Goal: Book appointment/travel/reservation

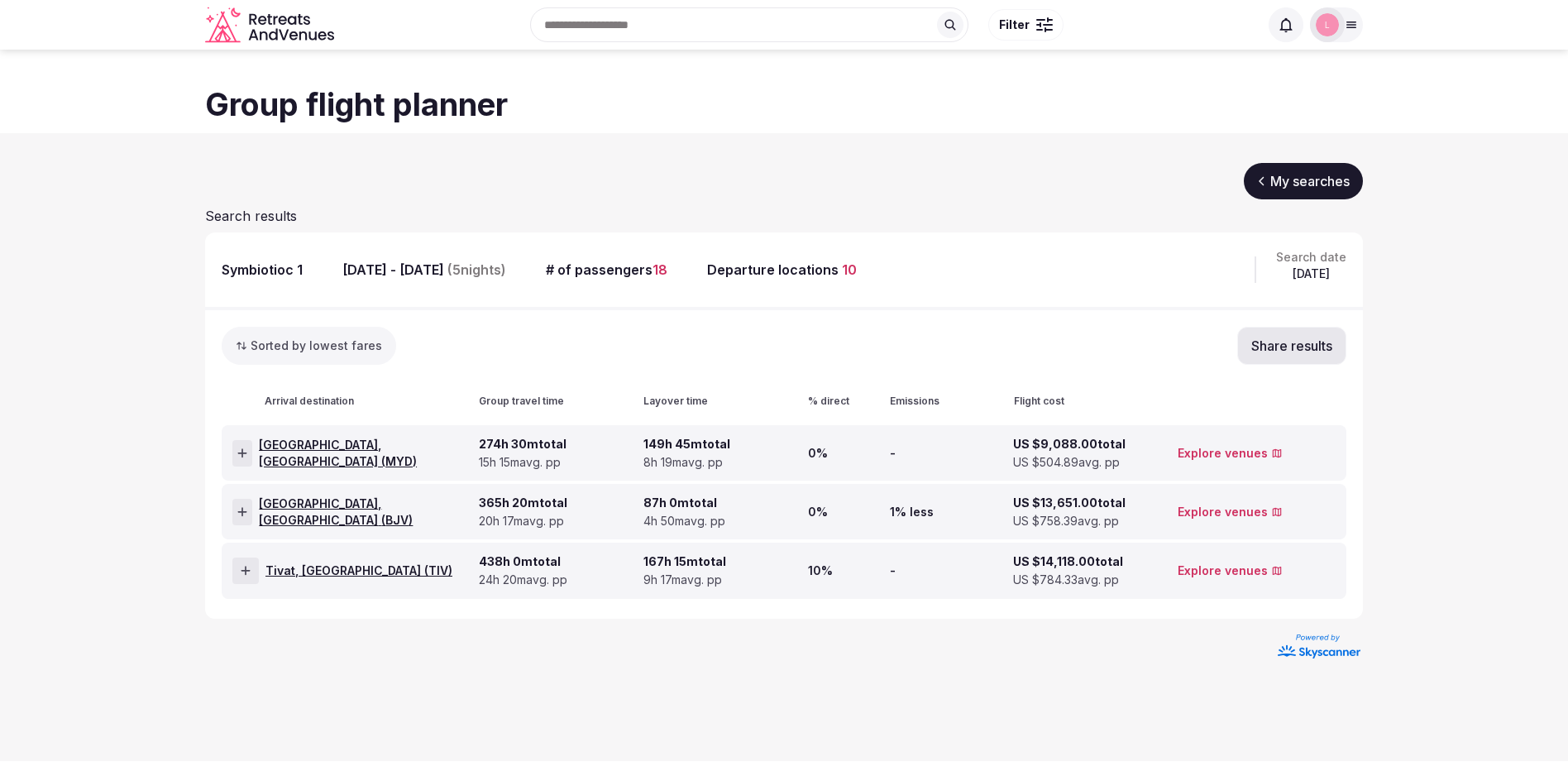
click at [292, 451] on span "Malindi, [GEOGRAPHIC_DATA] ( MYD )" at bounding box center [365, 454] width 214 height 33
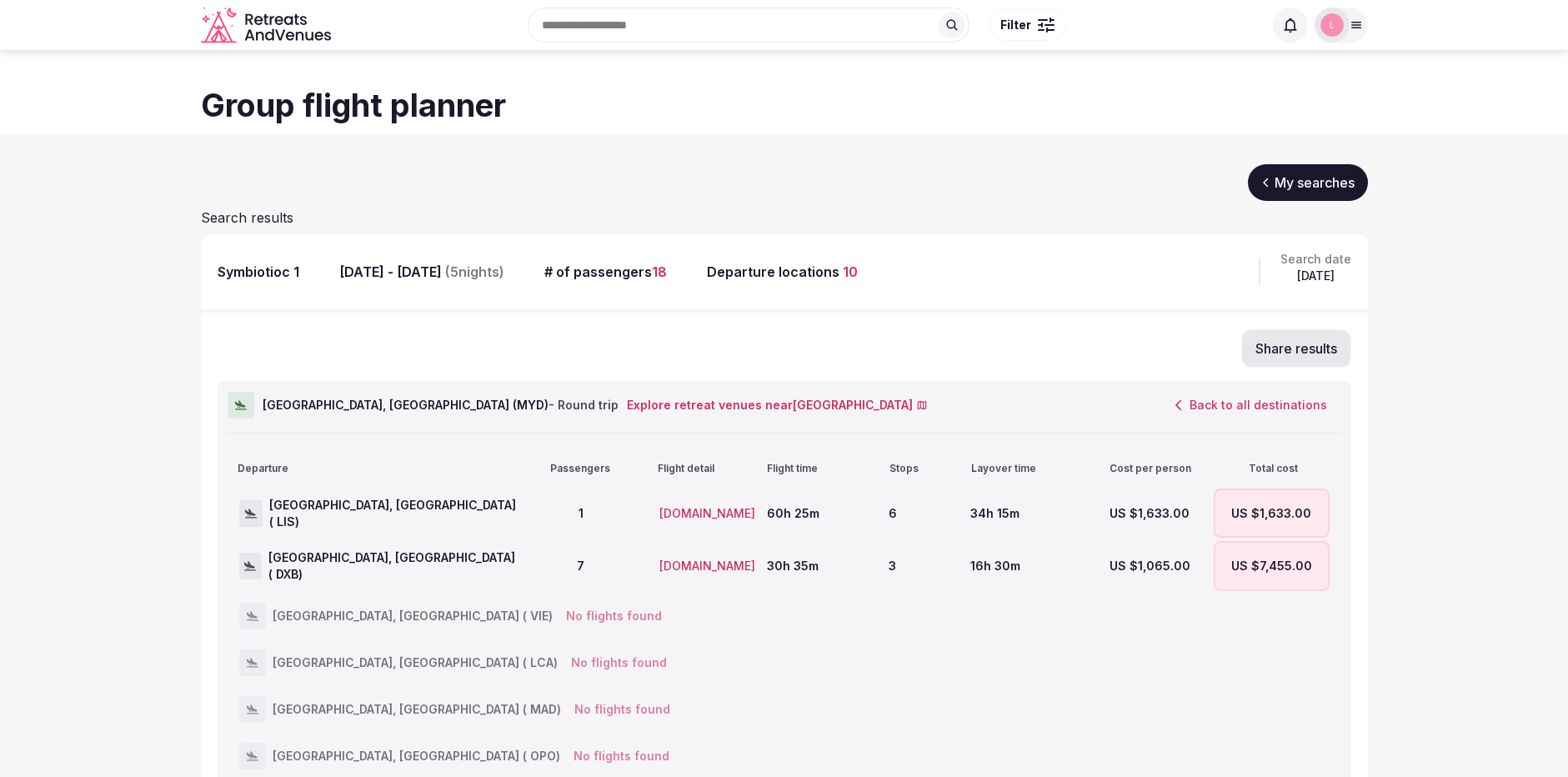
click at [360, 405] on span "Malindi, [GEOGRAPHIC_DATA] ( MYD ) - Round trip" at bounding box center [441, 405] width 356 height 16
copy span "MYD"
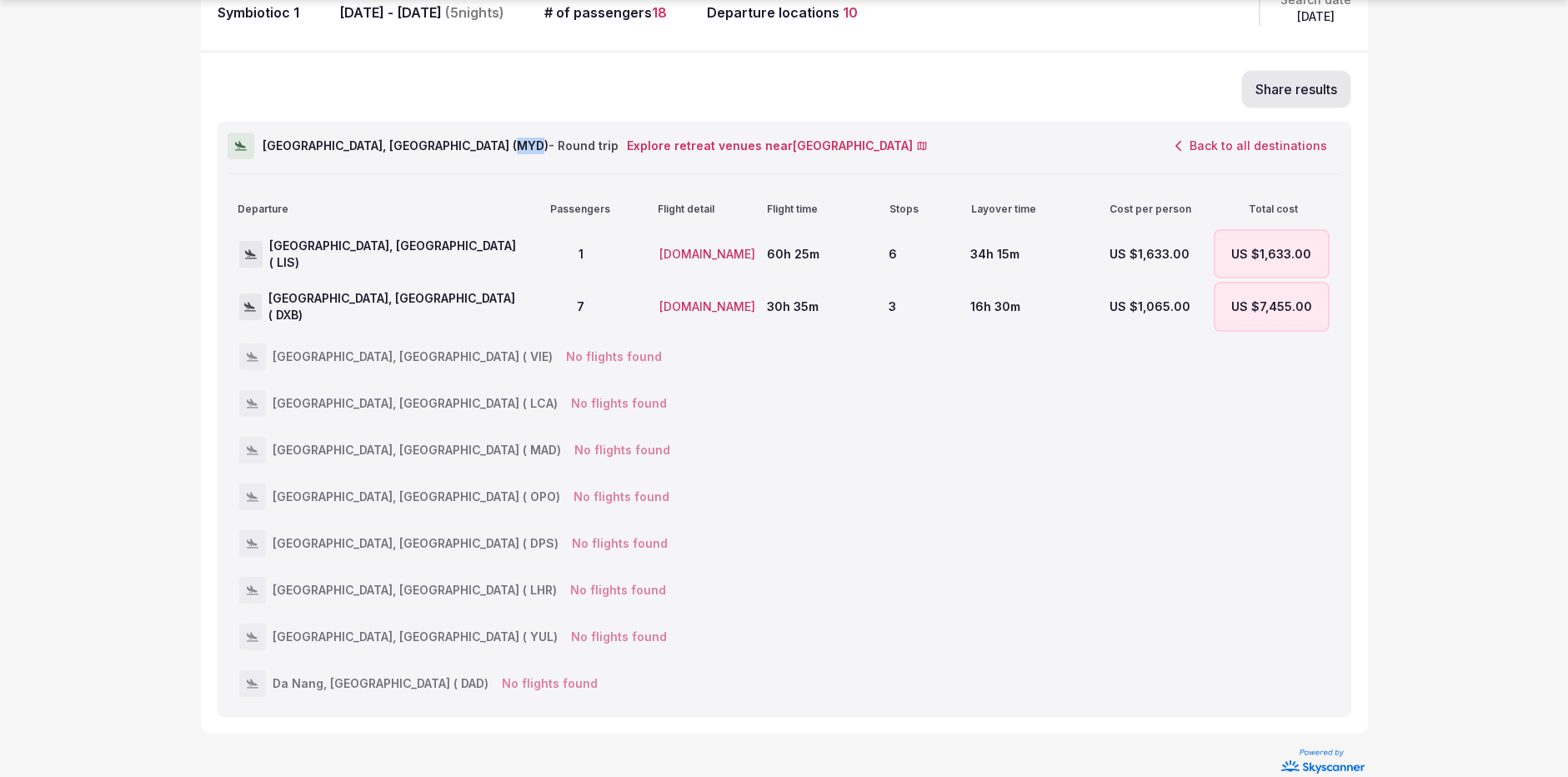
scroll to position [260, 0]
click at [380, 457] on div "[GEOGRAPHIC_DATA], [GEOGRAPHIC_DATA] ( MAD) No flights found" at bounding box center [784, 449] width 1091 height 43
click at [375, 445] on span "[GEOGRAPHIC_DATA], [GEOGRAPHIC_DATA] ( MAD)" at bounding box center [416, 449] width 289 height 16
copy span "MAD"
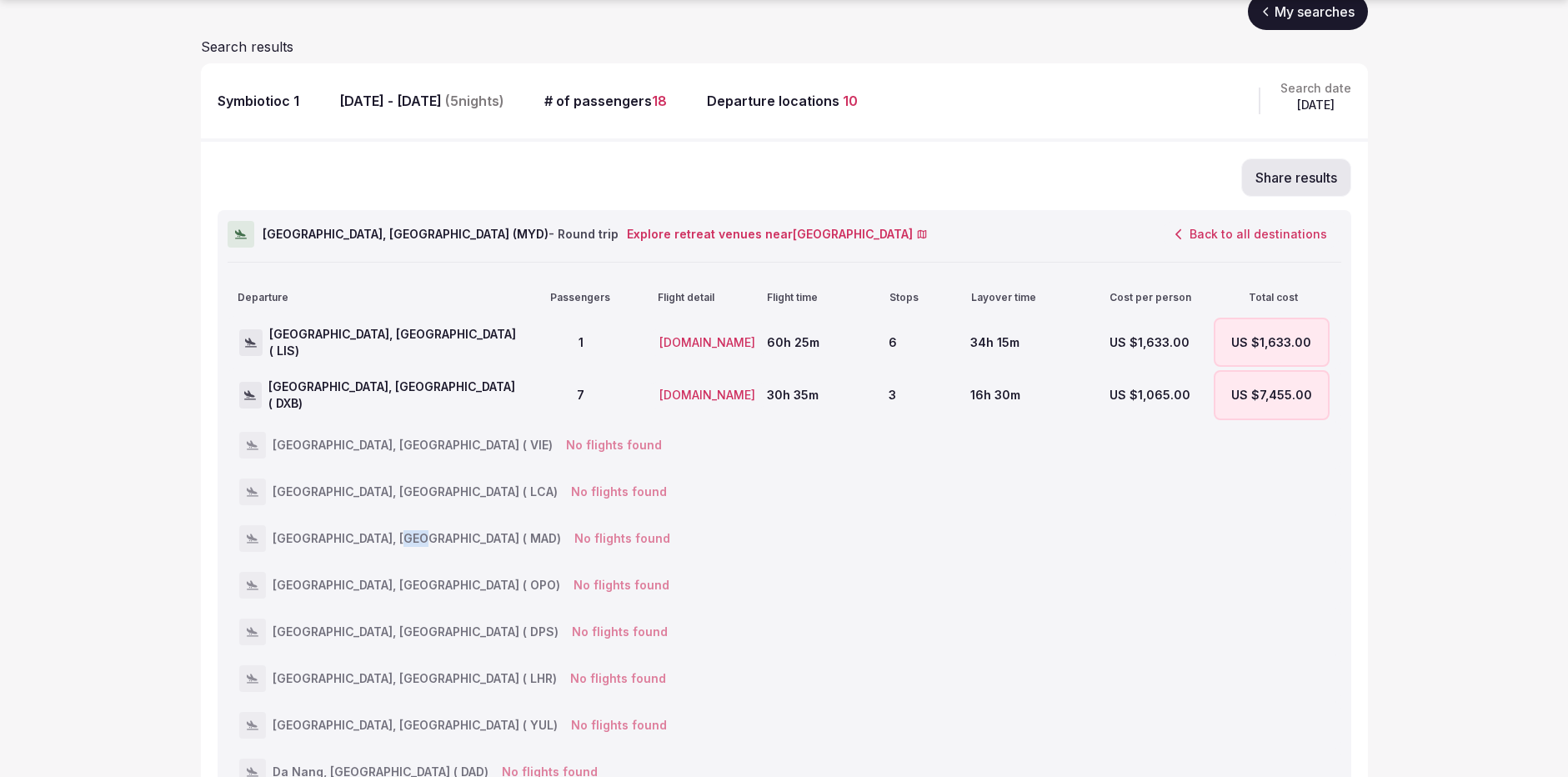
scroll to position [283, 0]
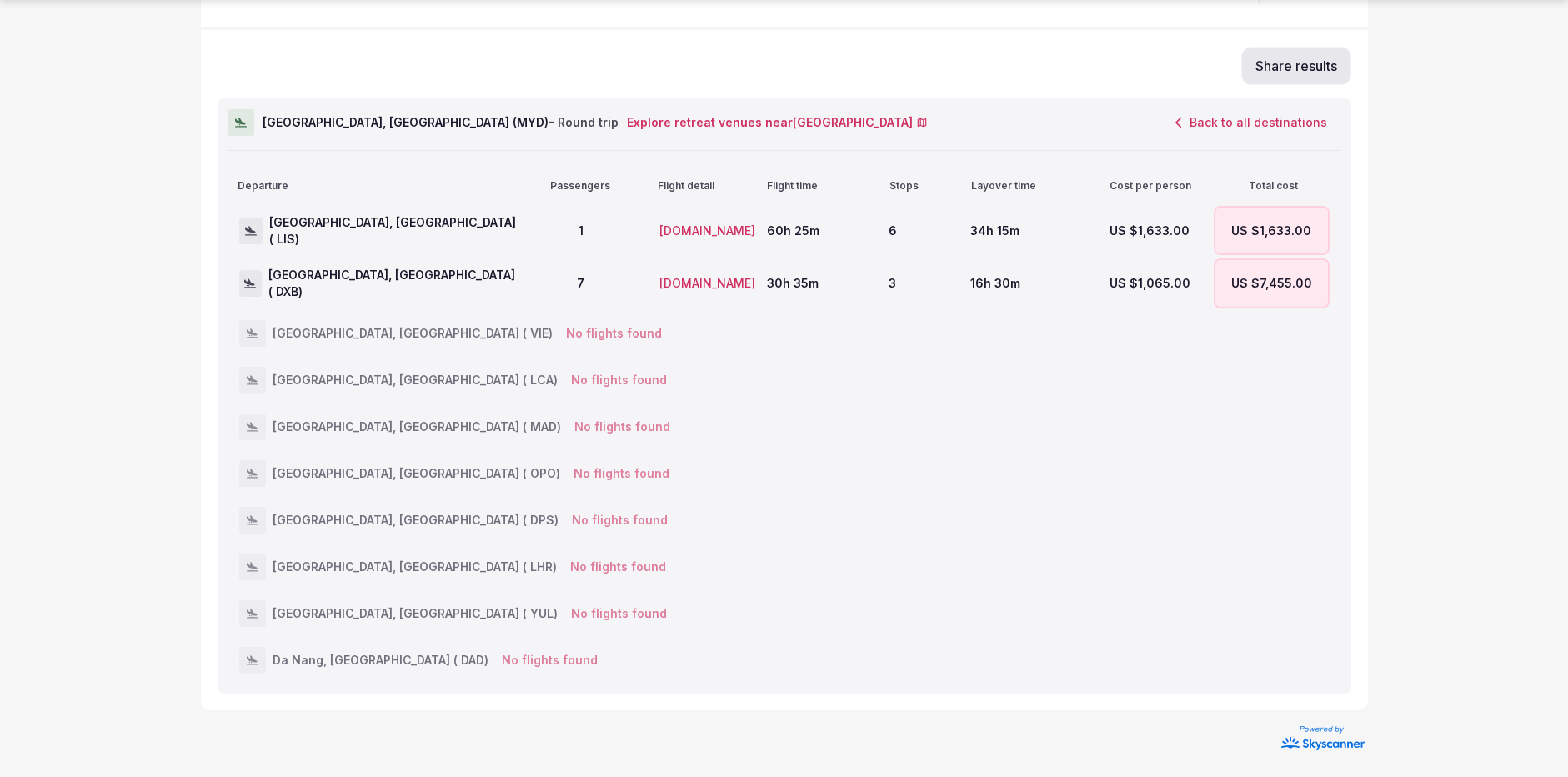
click at [431, 563] on span "[GEOGRAPHIC_DATA], [GEOGRAPHIC_DATA] ( LHR)" at bounding box center [414, 566] width 284 height 16
click at [432, 563] on span "[GEOGRAPHIC_DATA], [GEOGRAPHIC_DATA] ( LHR)" at bounding box center [414, 566] width 284 height 16
click at [430, 565] on span "[GEOGRAPHIC_DATA], [GEOGRAPHIC_DATA] ( LHR)" at bounding box center [414, 566] width 284 height 16
copy span "LHR"
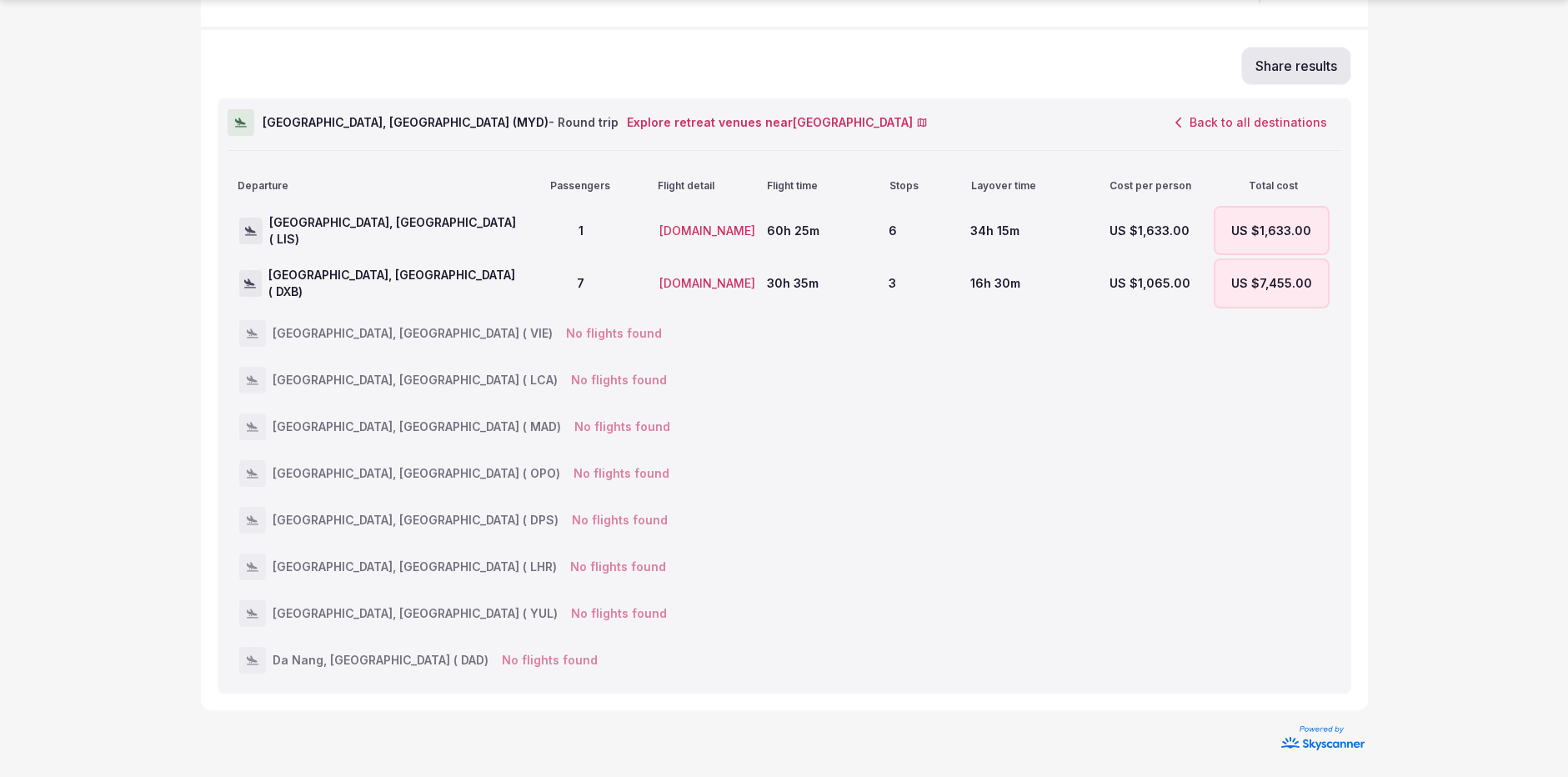
click at [1050, 229] on div "34h 15m" at bounding box center [1028, 230] width 115 height 49
click at [1293, 238] on div "US $1,633.00" at bounding box center [1271, 230] width 115 height 49
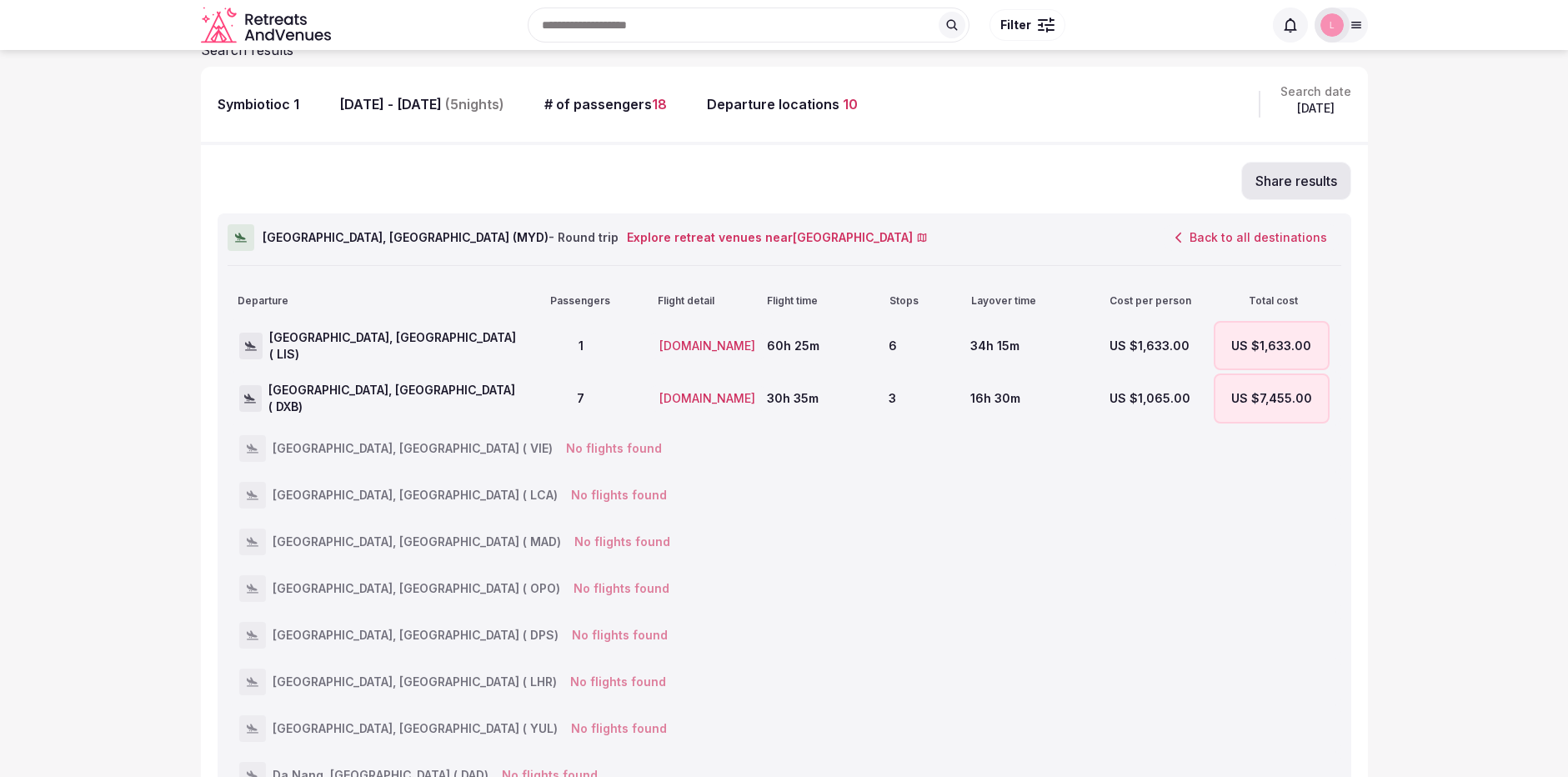
scroll to position [138, 0]
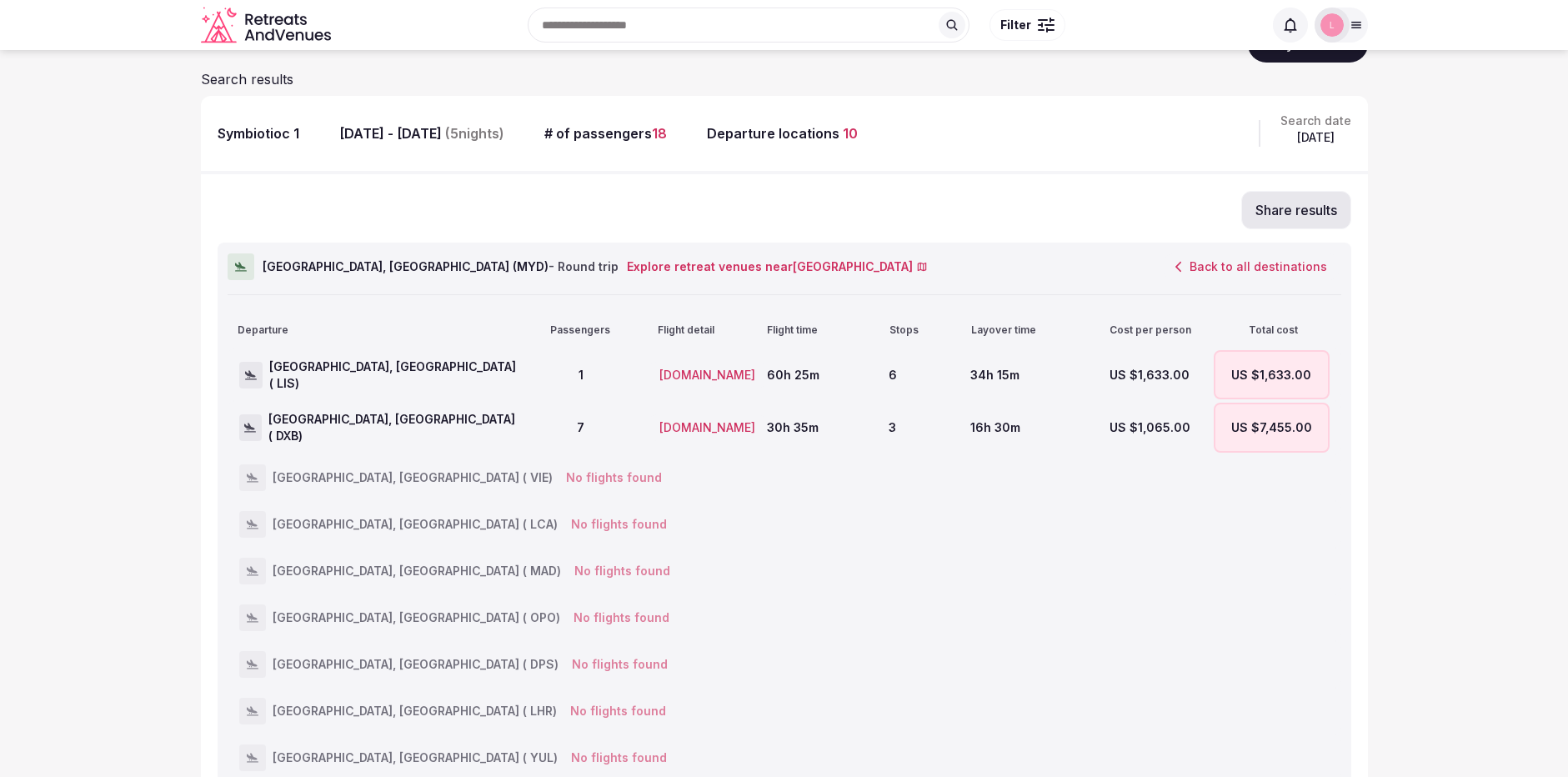
click at [1242, 260] on button "Back to all destinations" at bounding box center [1251, 267] width 180 height 28
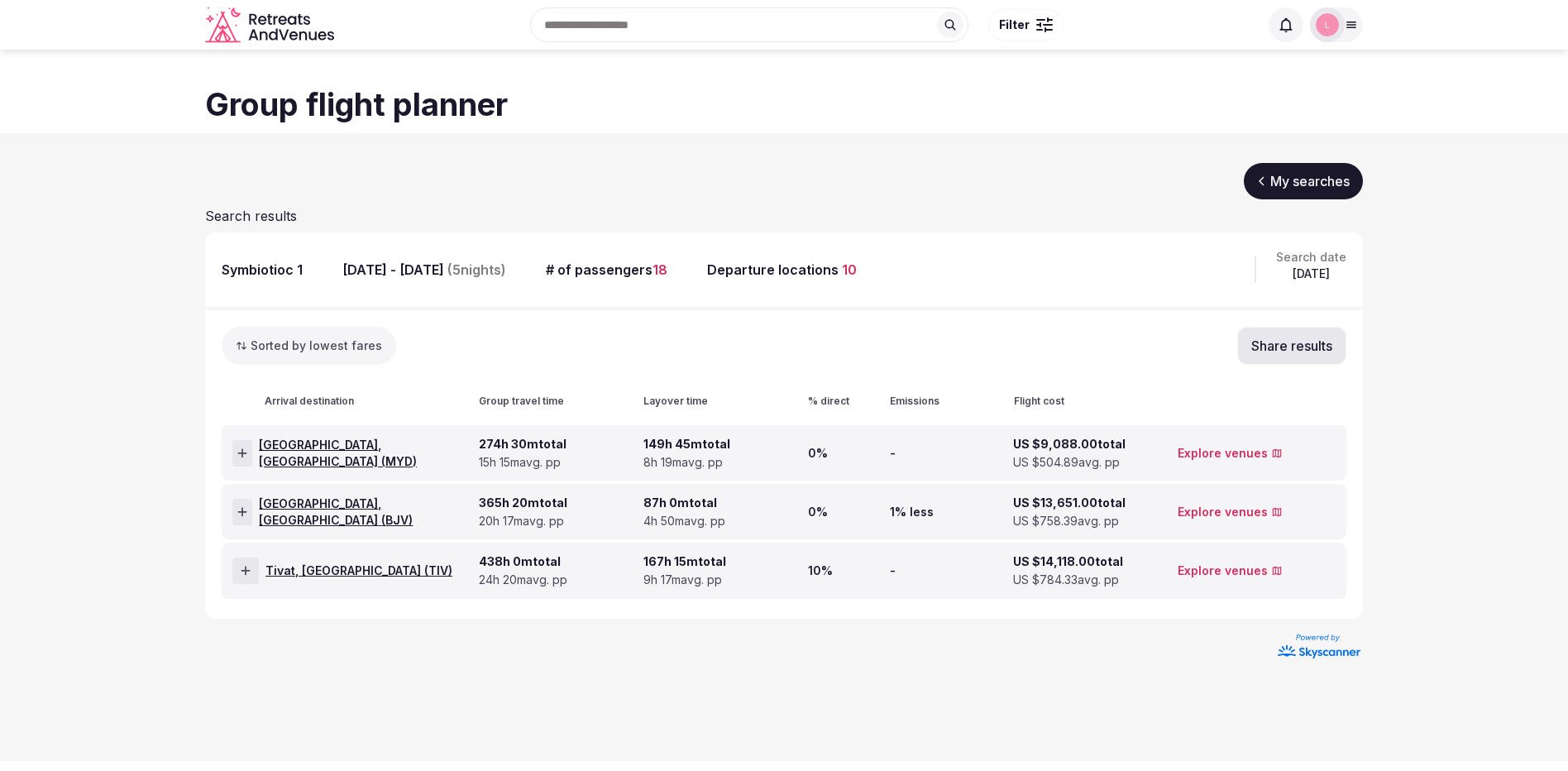
click at [987, 511] on div "1% less" at bounding box center [949, 512] width 117 height 54
